Goal: Complete application form

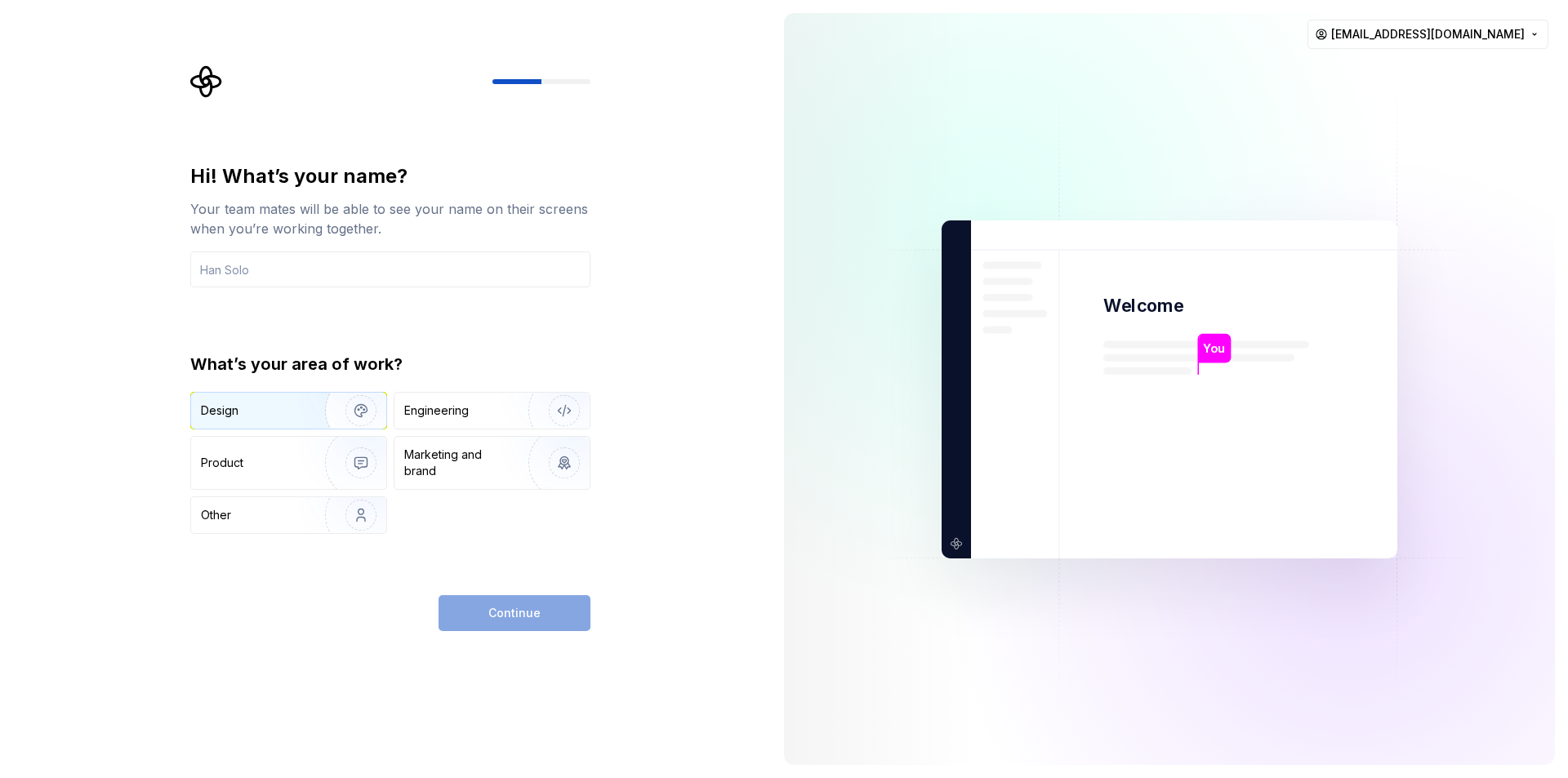
click at [278, 408] on div "Design" at bounding box center [252, 410] width 103 height 16
click at [479, 417] on div "Engineering" at bounding box center [469, 410] width 130 height 16
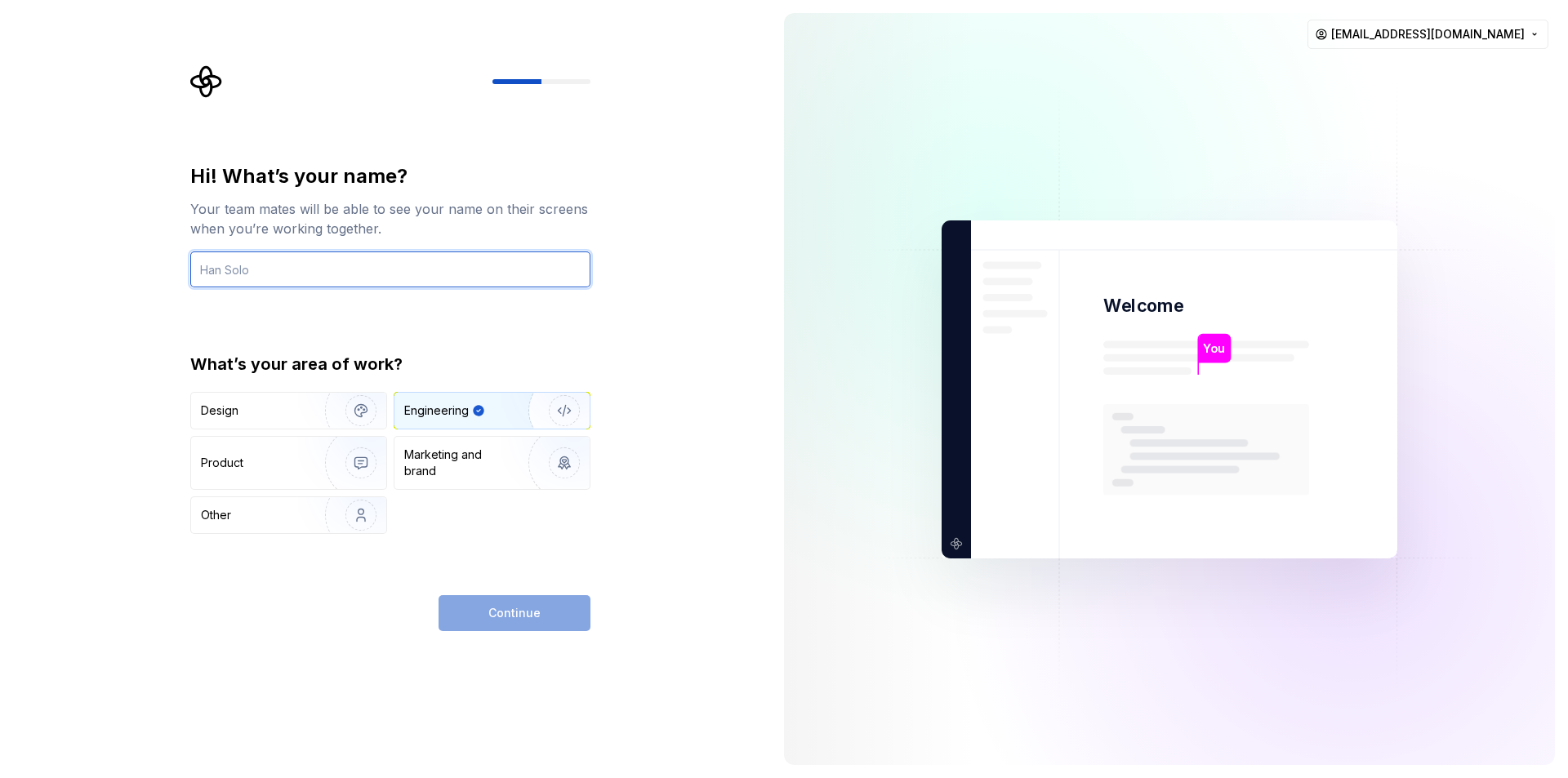
drag, startPoint x: 548, startPoint y: 613, endPoint x: 391, endPoint y: 256, distance: 390.0
click at [391, 256] on input "text" at bounding box center [391, 269] width 401 height 36
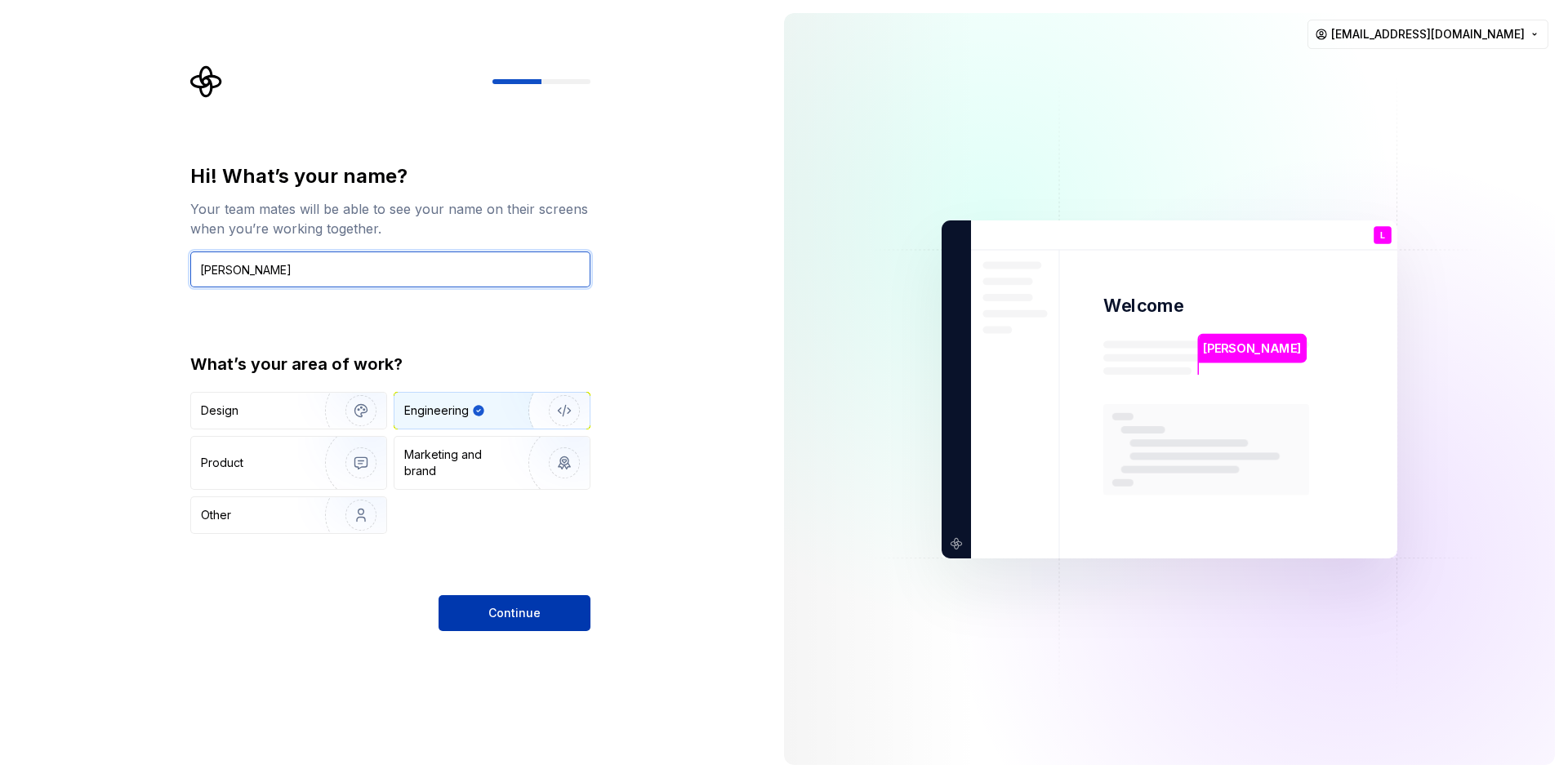
type input "Lokesh"
click at [536, 617] on span "Continue" at bounding box center [514, 613] width 52 height 16
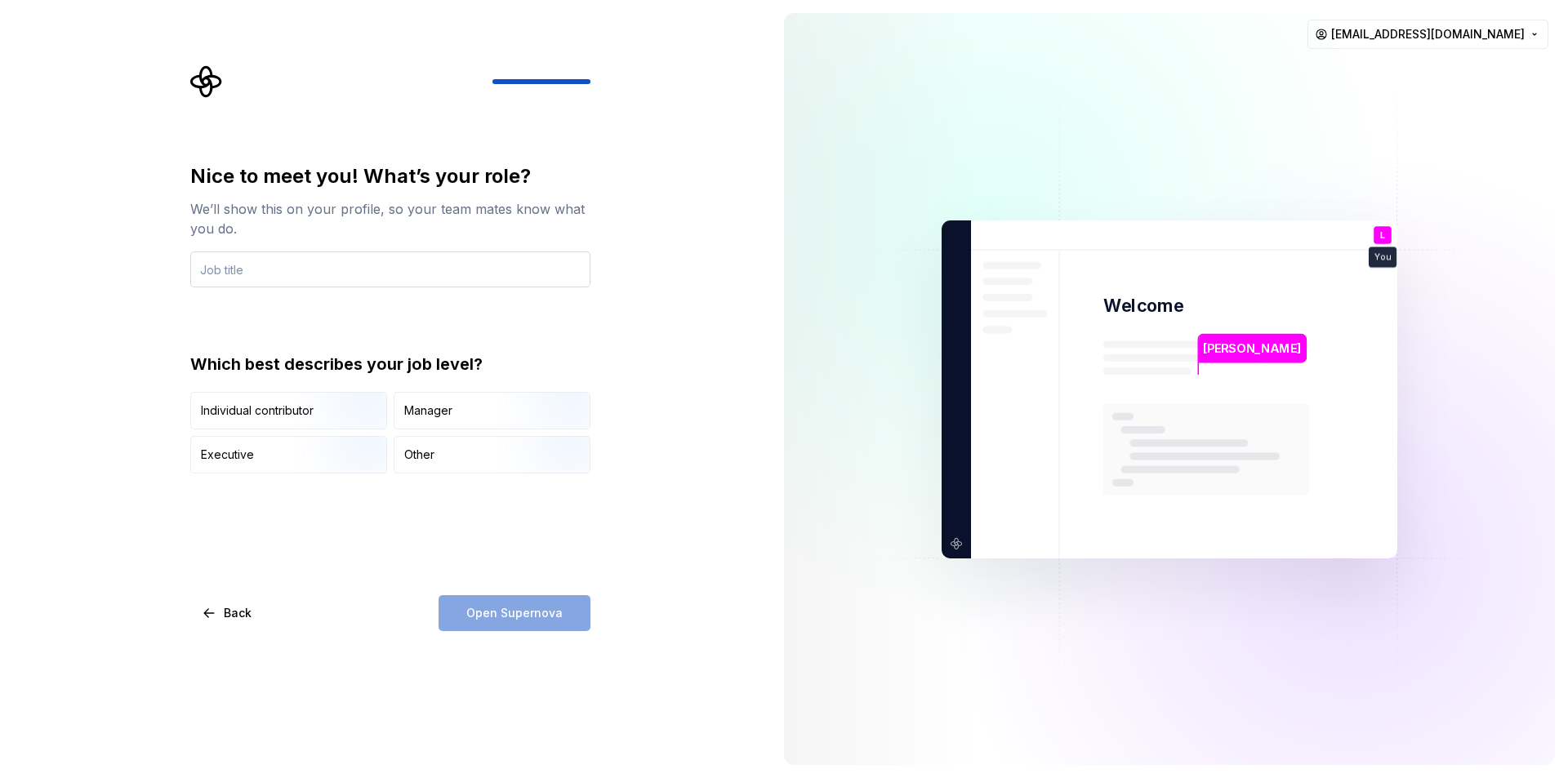
click at [459, 266] on input "text" at bounding box center [391, 269] width 401 height 36
